Goal: Task Accomplishment & Management: Manage account settings

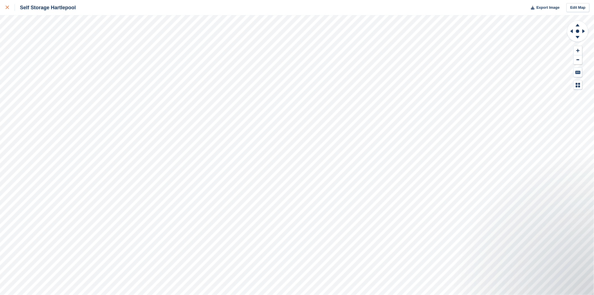
click at [4, 7] on link at bounding box center [7, 7] width 15 height 15
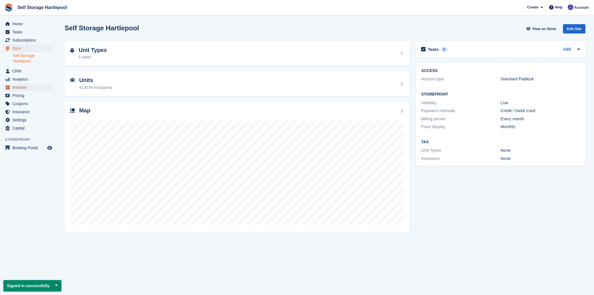
click at [24, 89] on span "Invoices" at bounding box center [29, 87] width 34 height 8
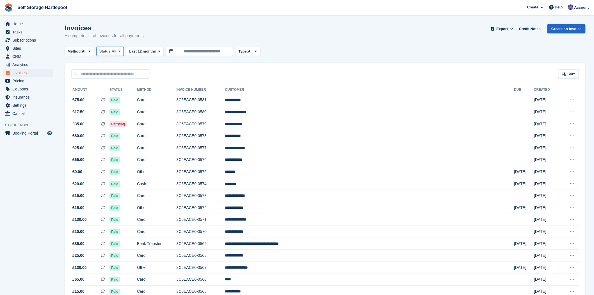
click at [116, 52] on span "All" at bounding box center [114, 52] width 5 height 6
click at [112, 97] on link "Open" at bounding box center [123, 95] width 49 height 10
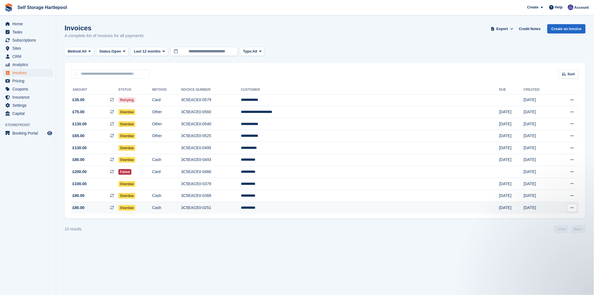
click at [152, 206] on td "Overdue" at bounding box center [135, 208] width 34 height 12
click at [241, 201] on td "3C5EACE0-0368" at bounding box center [211, 196] width 60 height 12
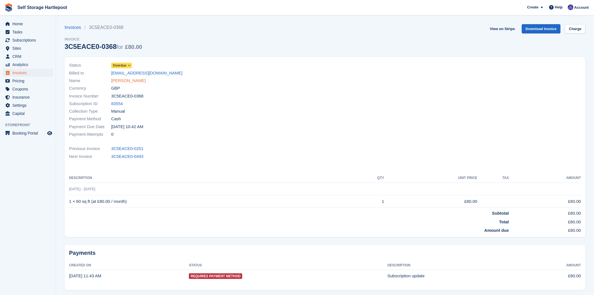
click at [118, 80] on link "[PERSON_NAME]" at bounding box center [128, 80] width 35 height 6
